Goal: Task Accomplishment & Management: Use online tool/utility

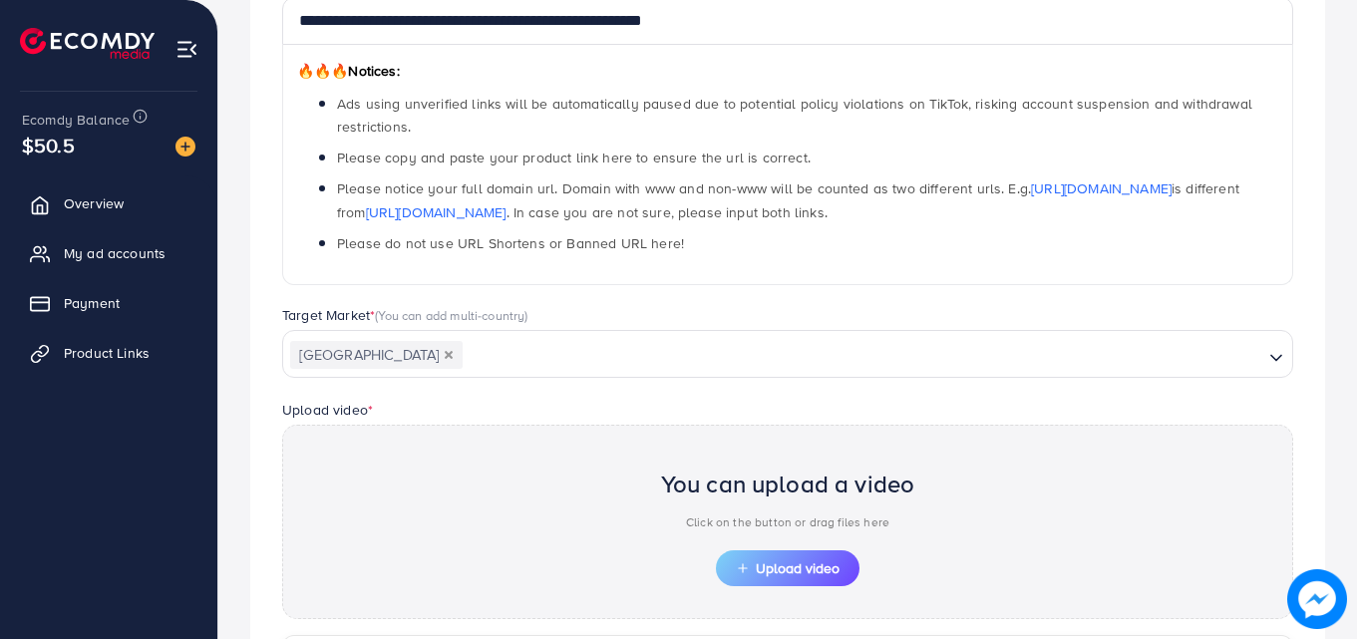
scroll to position [291, 0]
click at [145, 358] on span "Product Links" at bounding box center [112, 353] width 86 height 20
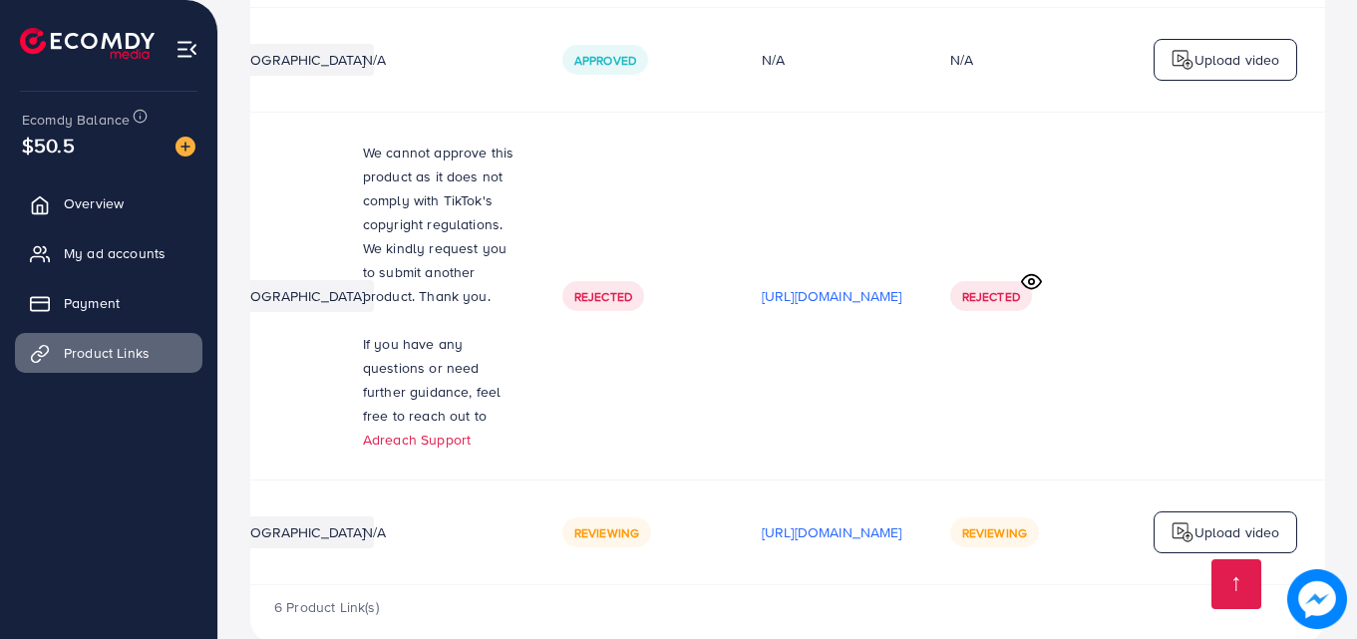
scroll to position [0, 505]
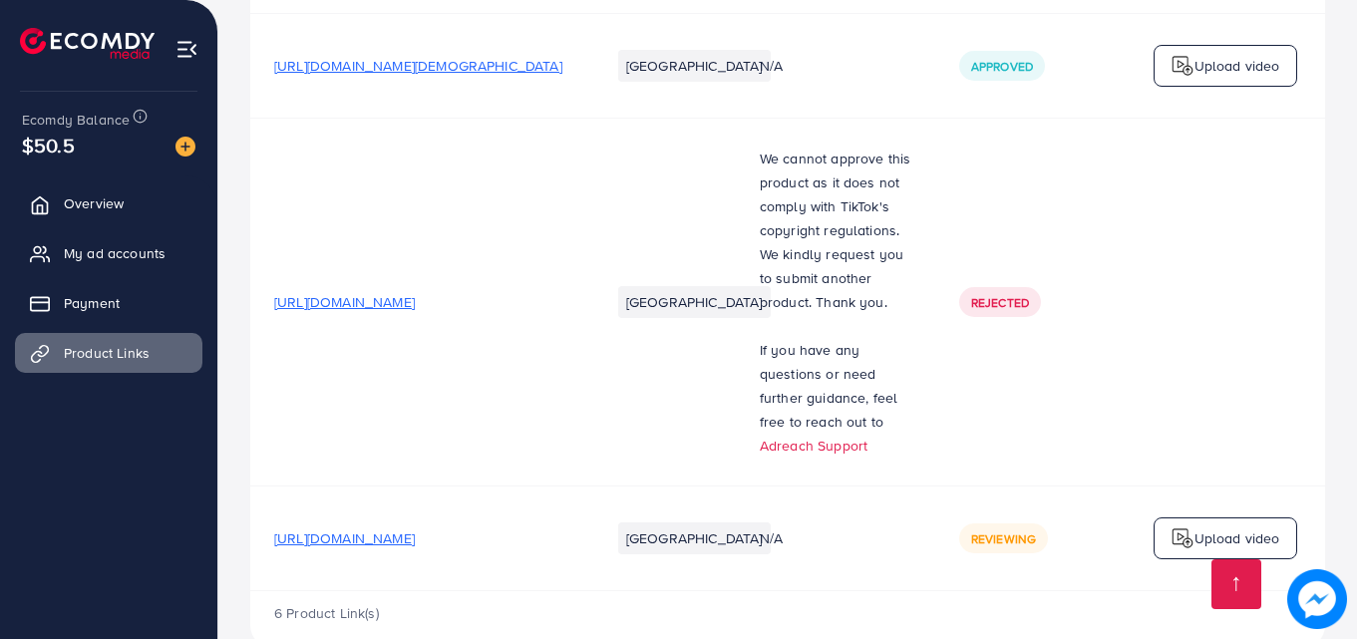
scroll to position [1724, 0]
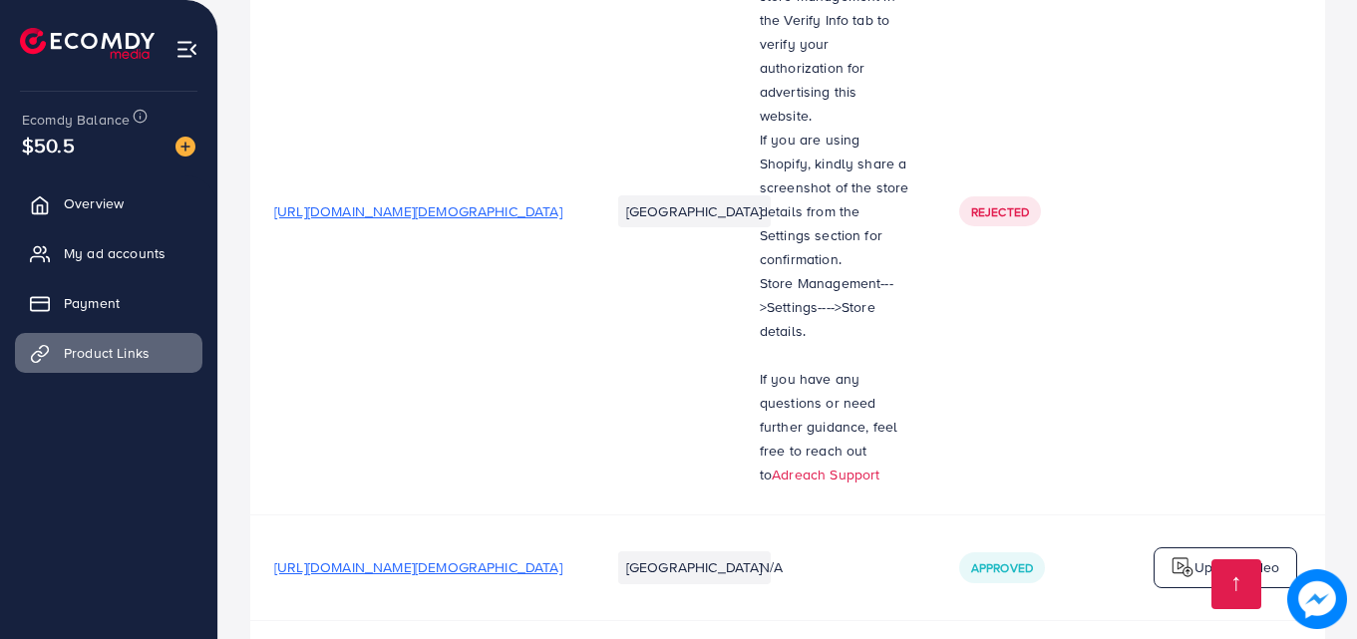
scroll to position [1724, 0]
